Goal: Navigation & Orientation: Find specific page/section

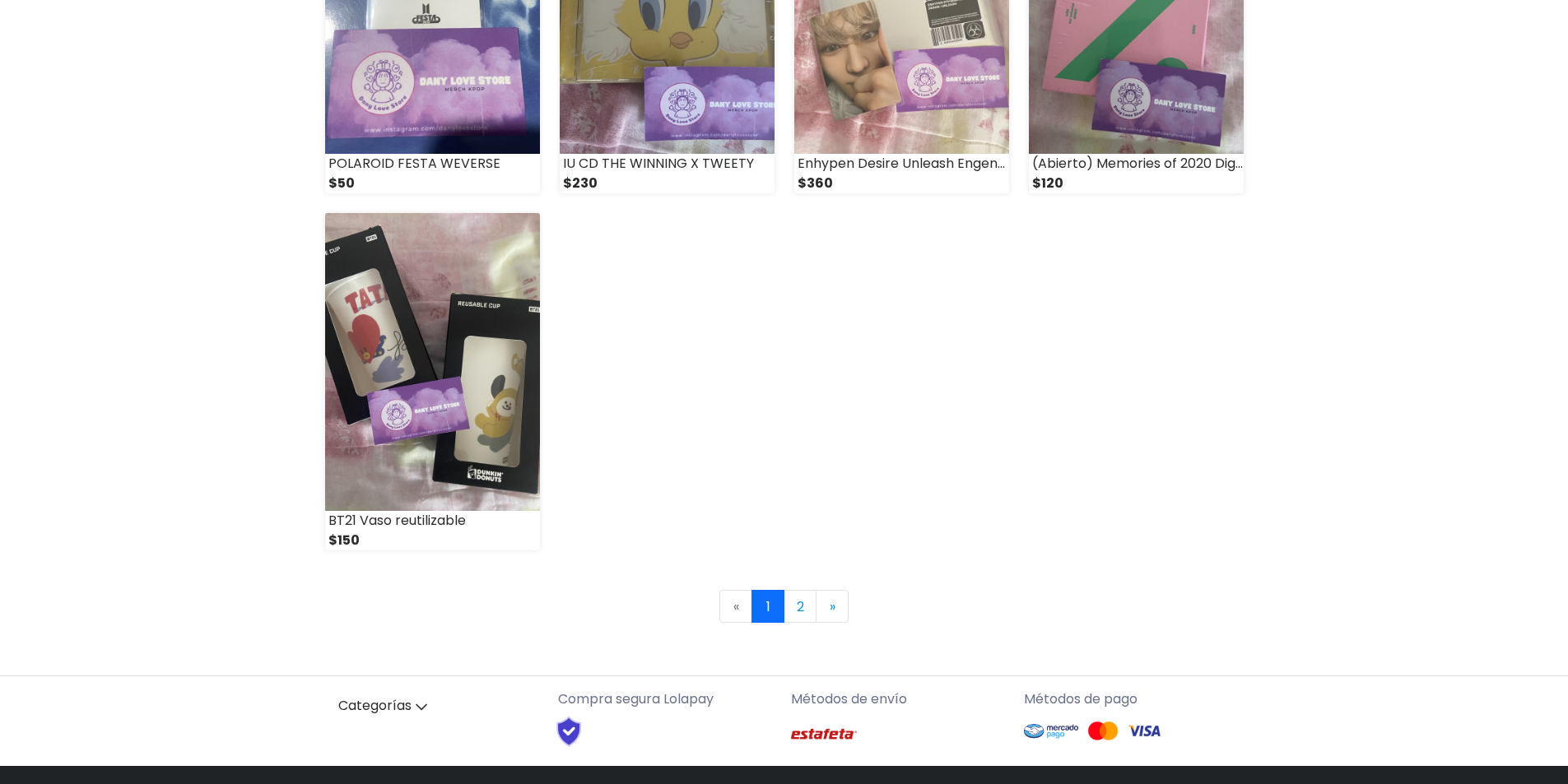
scroll to position [2223, 0]
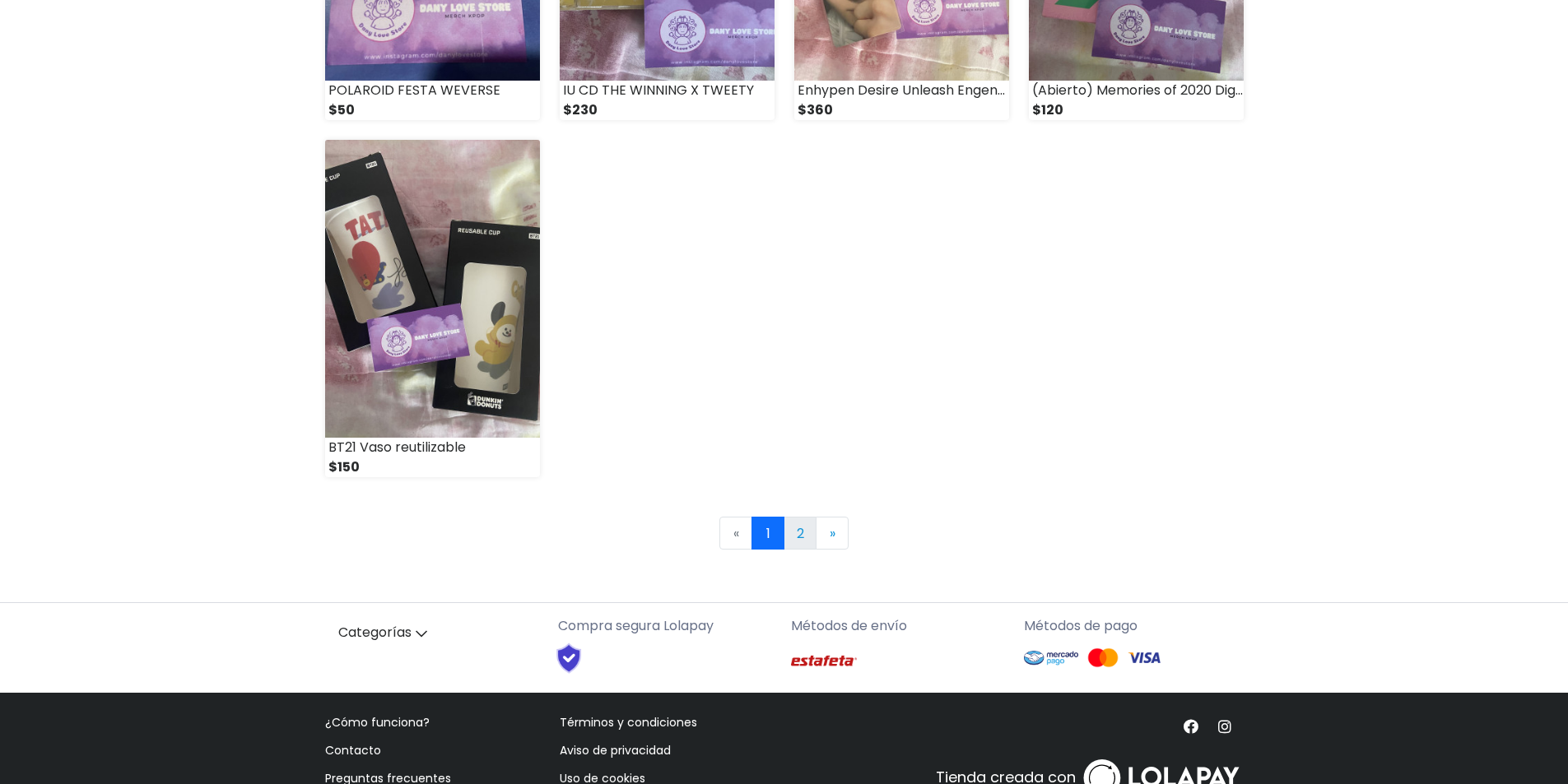
click at [805, 544] on link "2" at bounding box center [800, 533] width 33 height 33
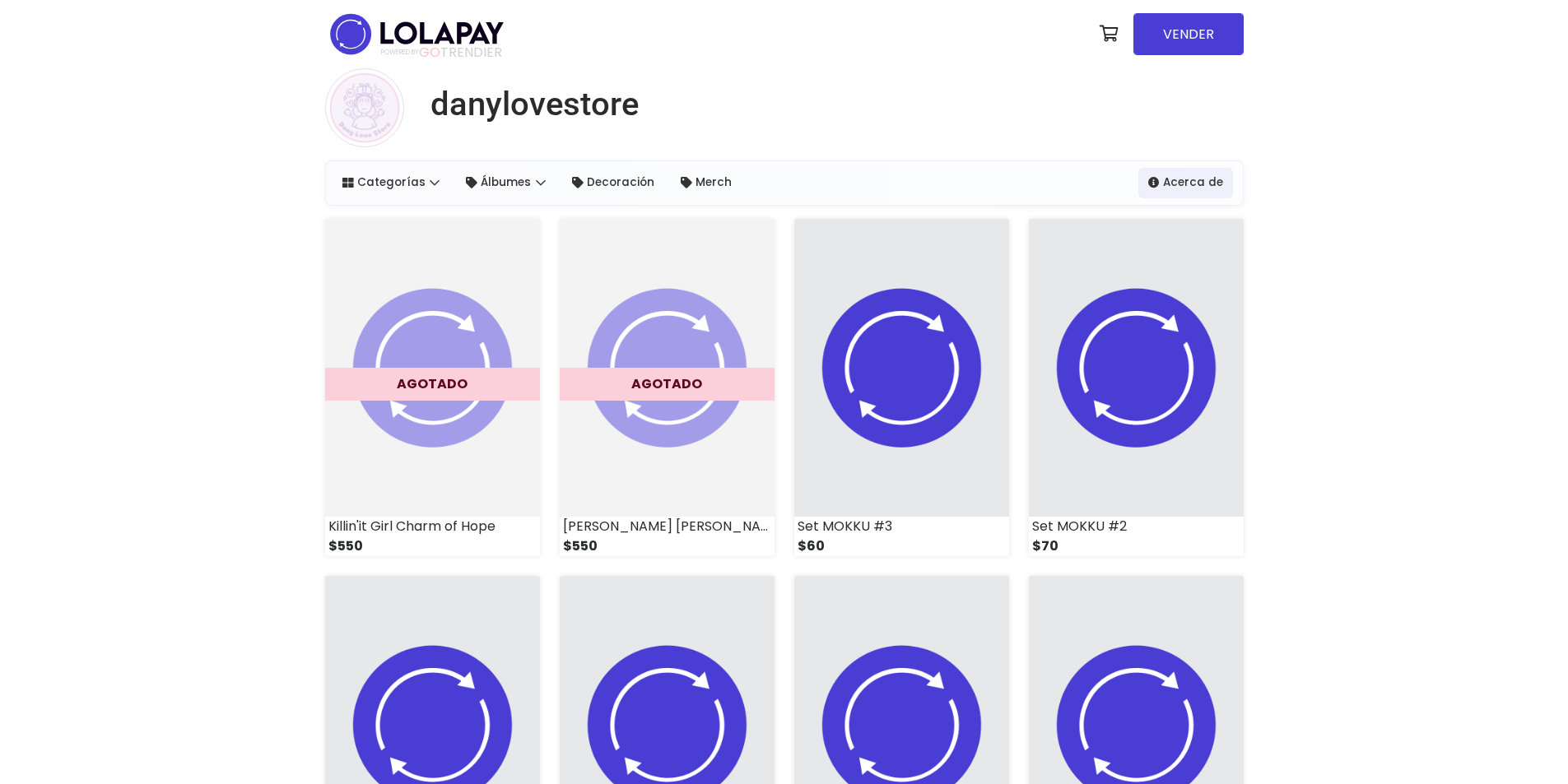
scroll to position [2223, 0]
